Goal: Transaction & Acquisition: Purchase product/service

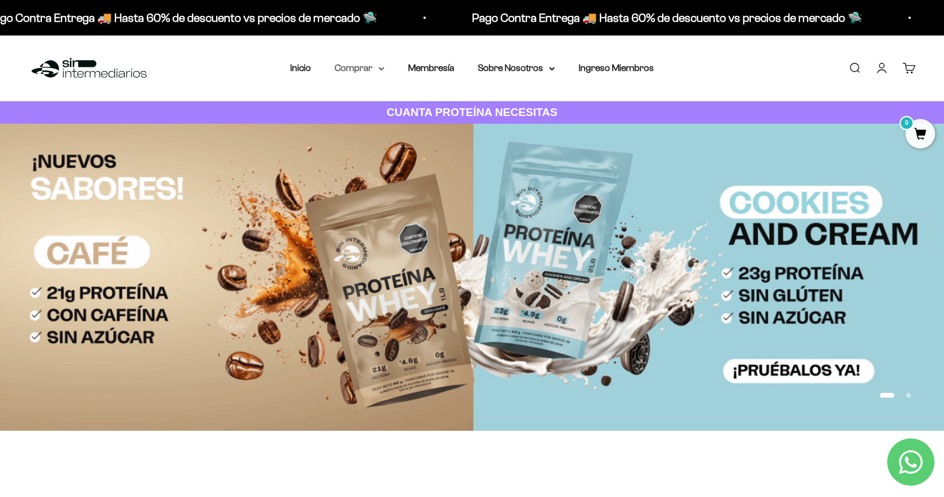
click at [365, 69] on summary "Comprar" at bounding box center [359, 67] width 50 height 15
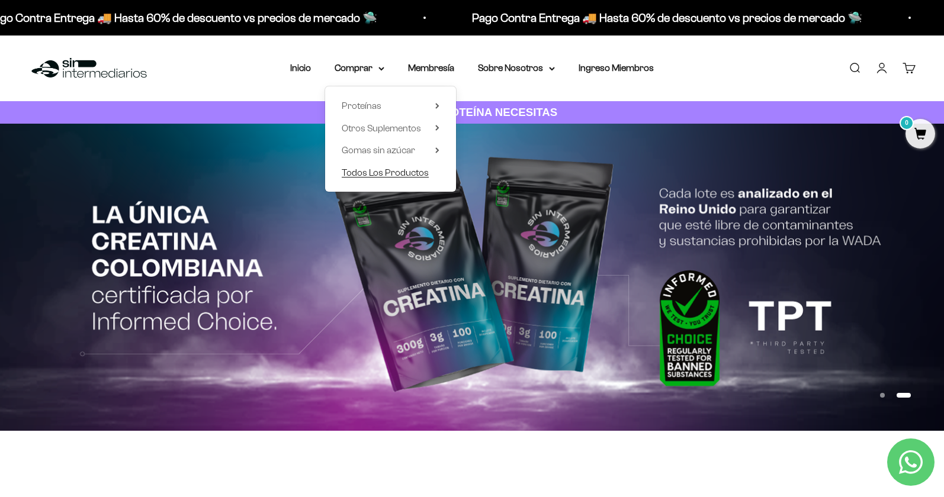
click at [390, 176] on span "Todos Los Productos" at bounding box center [385, 173] width 87 height 10
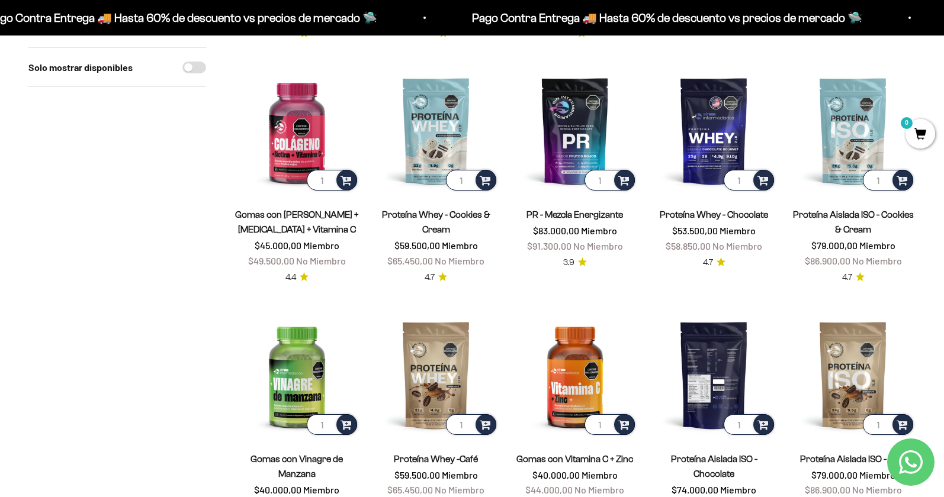
scroll to position [585, 0]
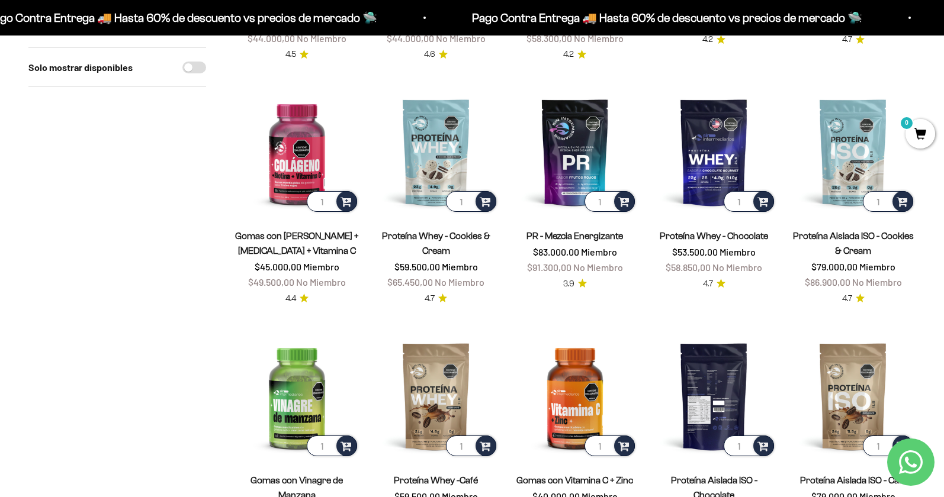
click at [749, 390] on img at bounding box center [713, 396] width 125 height 125
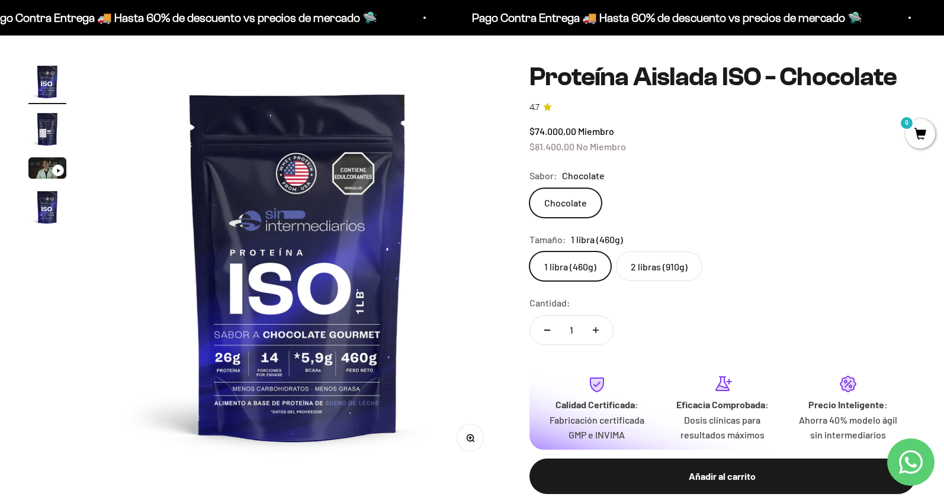
scroll to position [112, 0]
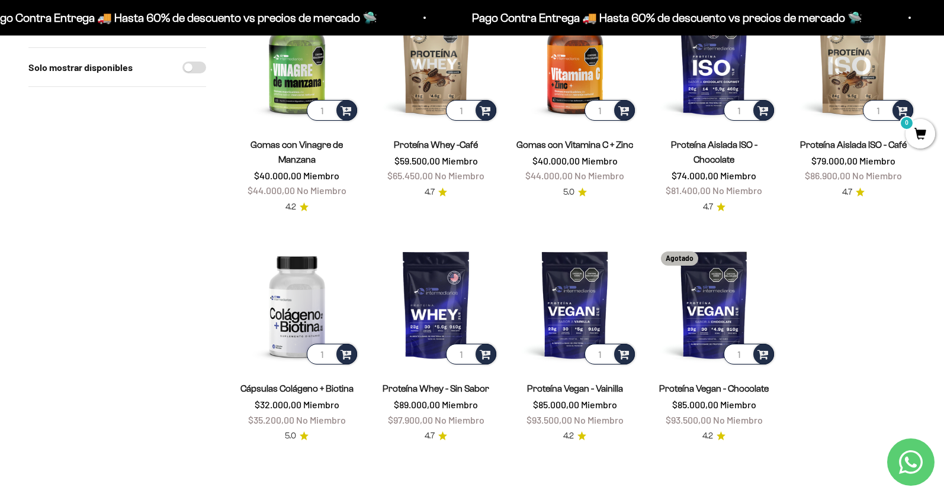
scroll to position [925, 0]
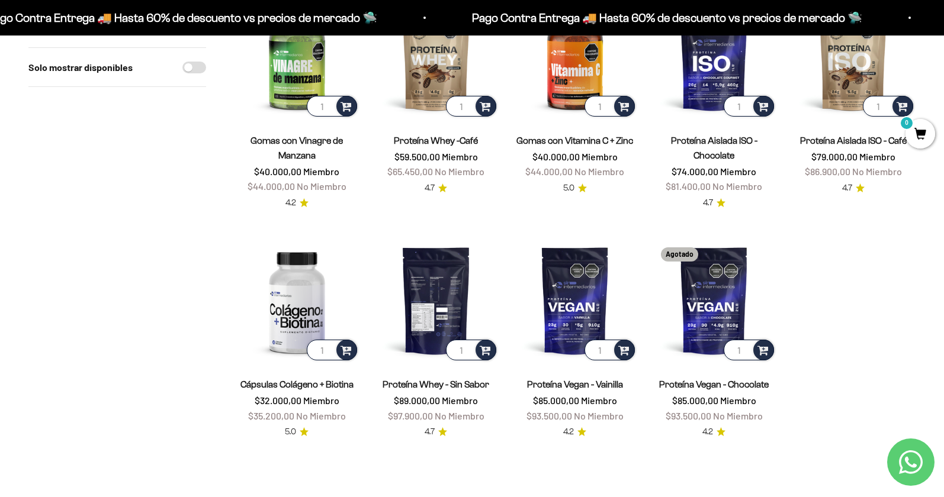
click at [442, 304] on img at bounding box center [436, 300] width 125 height 125
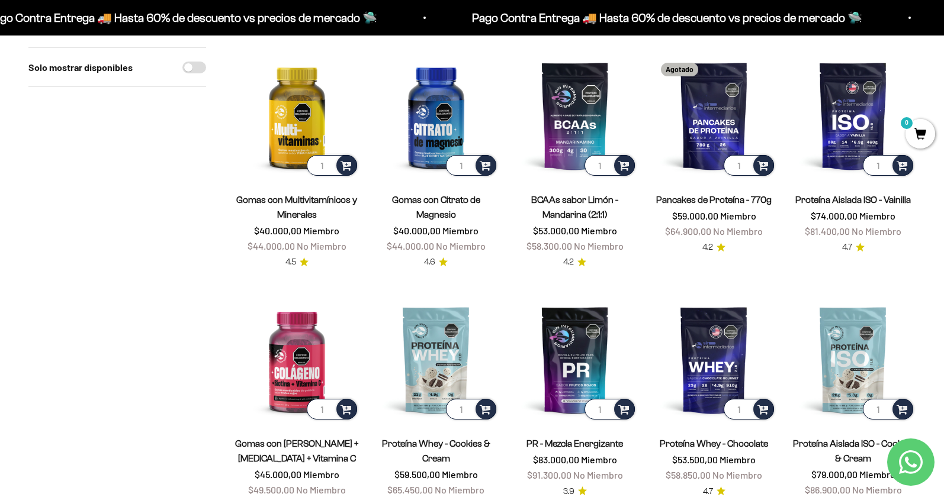
scroll to position [375, 0]
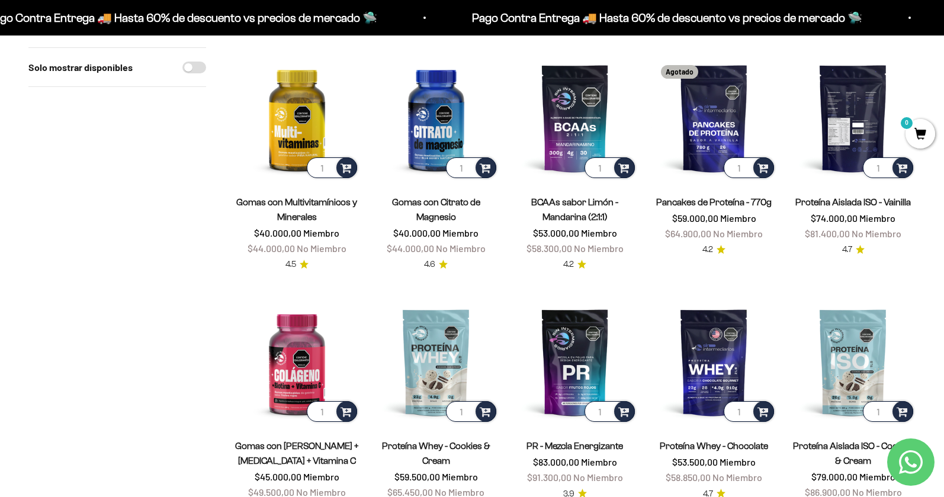
click at [847, 112] on img at bounding box center [852, 118] width 125 height 125
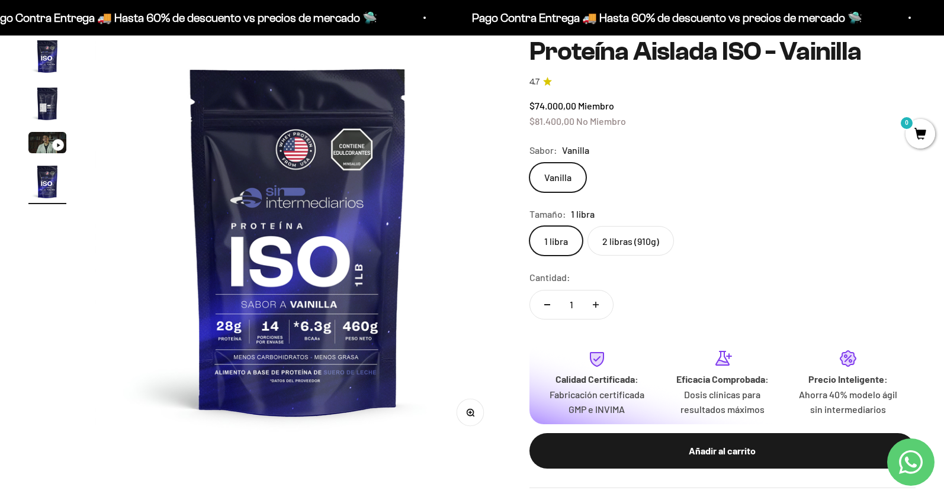
scroll to position [112, 0]
